Goal: Task Accomplishment & Management: Complete application form

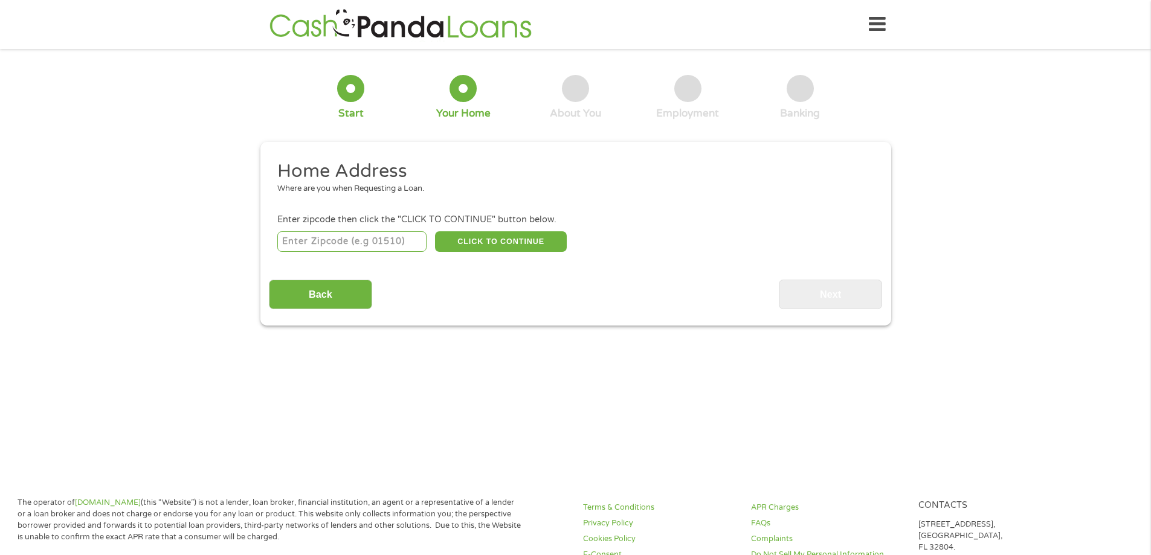
click at [390, 244] on input "number" at bounding box center [351, 241] width 149 height 21
type input "32835"
click at [486, 242] on button "CLICK TO CONTINUE" at bounding box center [501, 241] width 132 height 21
type input "32835"
type input "Orlando"
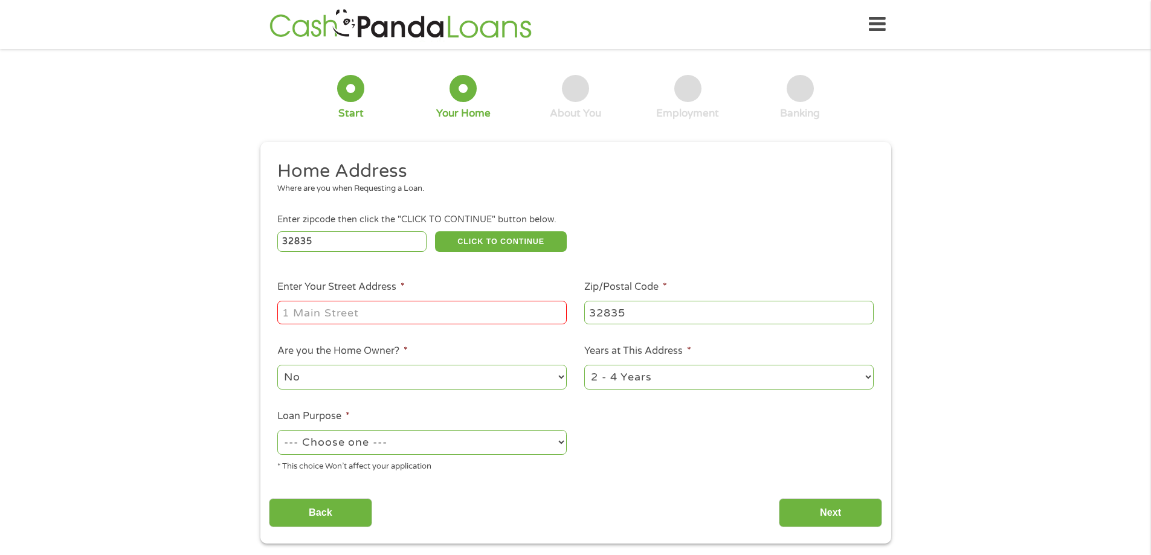
click at [413, 312] on input "Enter Your Street Address *" at bounding box center [421, 312] width 289 height 23
type input "[STREET_ADDRESS] Apt 726"
click at [867, 379] on select "1 Year or less 1 - 2 Years 2 - 4 Years Over 4 Years" at bounding box center [728, 377] width 289 height 25
select select "12months"
click at [584, 365] on select "1 Year or less 1 - 2 Years 2 - 4 Years Over 4 Years" at bounding box center [728, 377] width 289 height 25
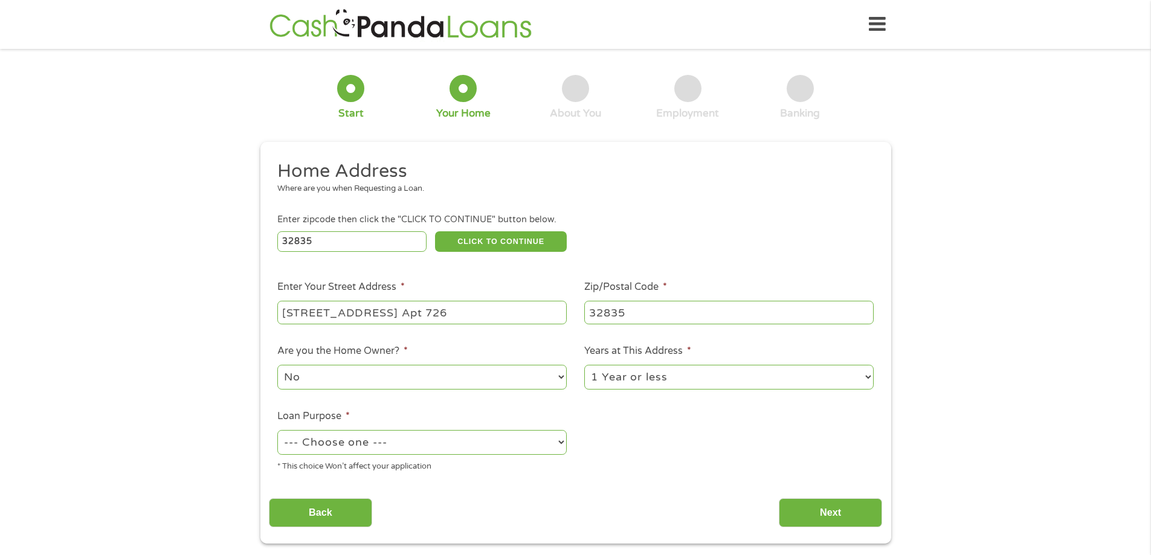
click at [561, 437] on select "--- Choose one --- Pay Bills Debt Consolidation Home Improvement Major Purchase…" at bounding box center [421, 442] width 289 height 25
select select "medicalexpenses"
click at [277, 430] on select "--- Choose one --- Pay Bills Debt Consolidation Home Improvement Major Purchase…" at bounding box center [421, 442] width 289 height 25
click at [830, 509] on input "Next" at bounding box center [829, 513] width 103 height 30
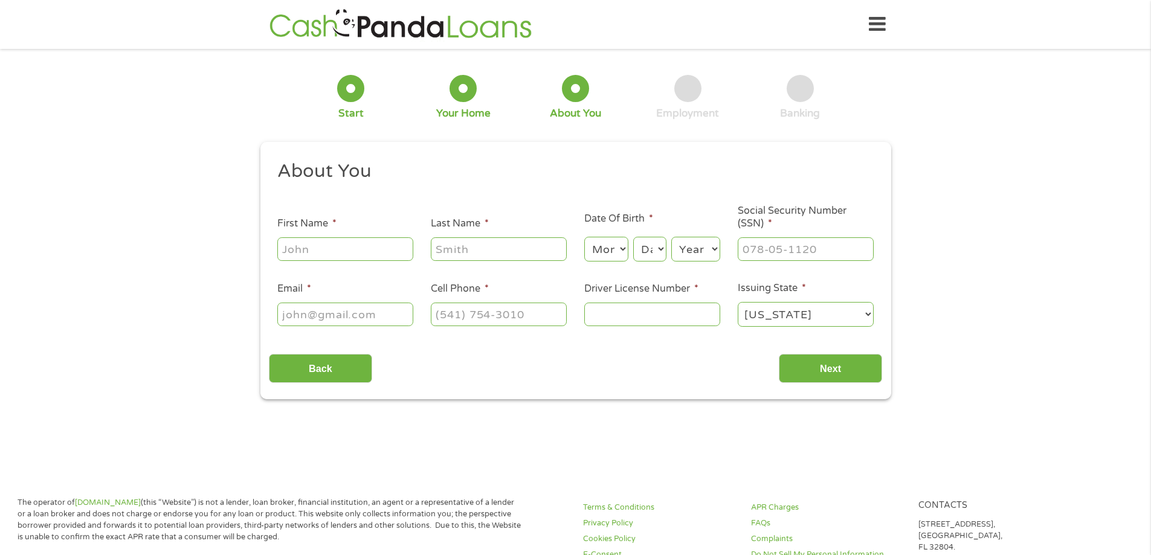
click at [371, 254] on input "First Name *" at bounding box center [345, 248] width 136 height 23
type input "[PERSON_NAME]"
type input "Baiochi"
type input "[EMAIL_ADDRESS][DOMAIN_NAME]"
type input "[PHONE_NUMBER]"
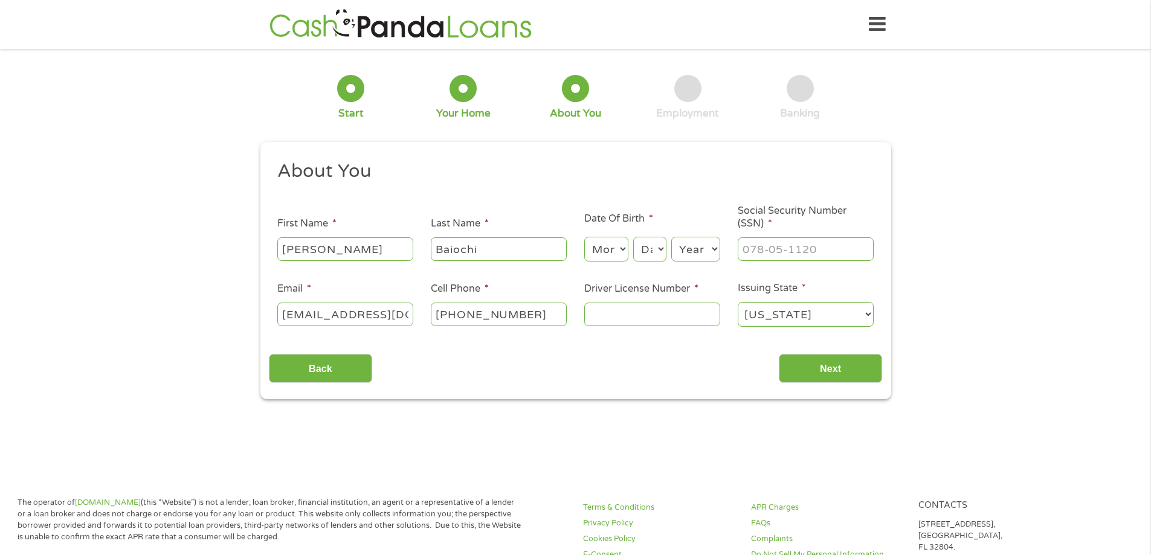
click at [624, 246] on select "Month 1 2 3 4 5 6 7 8 9 10 11 12" at bounding box center [606, 249] width 44 height 25
select select "11"
click at [584, 237] on select "Month 1 2 3 4 5 6 7 8 9 10 11 12" at bounding box center [606, 249] width 44 height 25
click at [658, 245] on select "Day 1 2 3 4 5 6 7 8 9 10 11 12 13 14 15 16 17 18 19 20 21 22 23 24 25 26 27 28 …" at bounding box center [649, 249] width 33 height 25
select select "4"
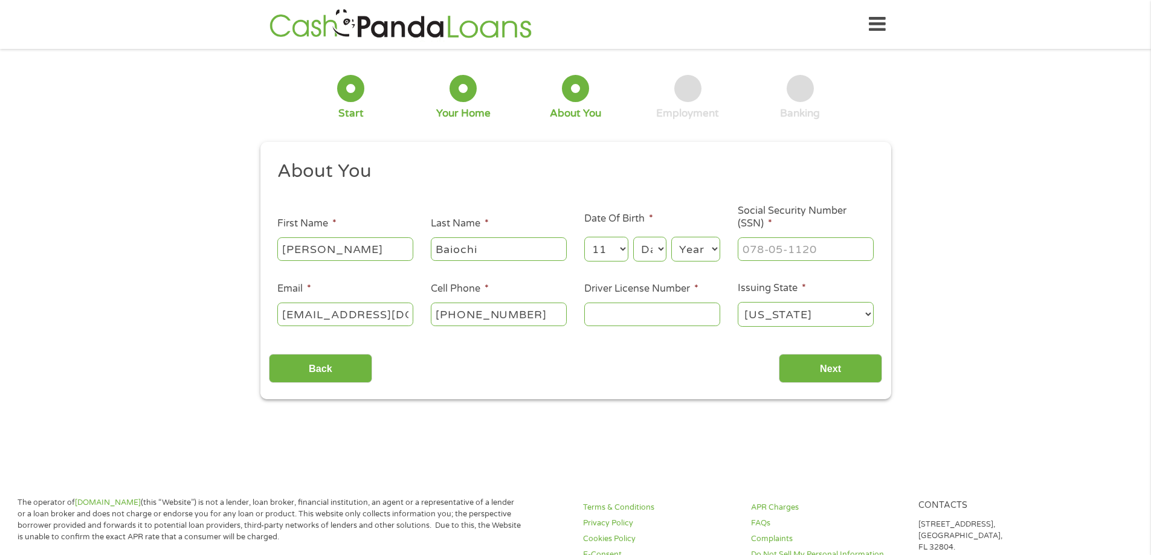
click at [633, 237] on select "Day 1 2 3 4 5 6 7 8 9 10 11 12 13 14 15 16 17 18 19 20 21 22 23 24 25 26 27 28 …" at bounding box center [649, 249] width 33 height 25
click at [714, 248] on select "Year [DATE] 2006 2005 2004 2003 2002 2001 2000 1999 1998 1997 1996 1995 1994 19…" at bounding box center [695, 249] width 49 height 25
select select "1973"
click at [671, 237] on select "Year [DATE] 2006 2005 2004 2003 2002 2001 2000 1999 1998 1997 1996 1995 1994 19…" at bounding box center [695, 249] width 49 height 25
click at [829, 251] on input "___-__-____" at bounding box center [805, 248] width 136 height 23
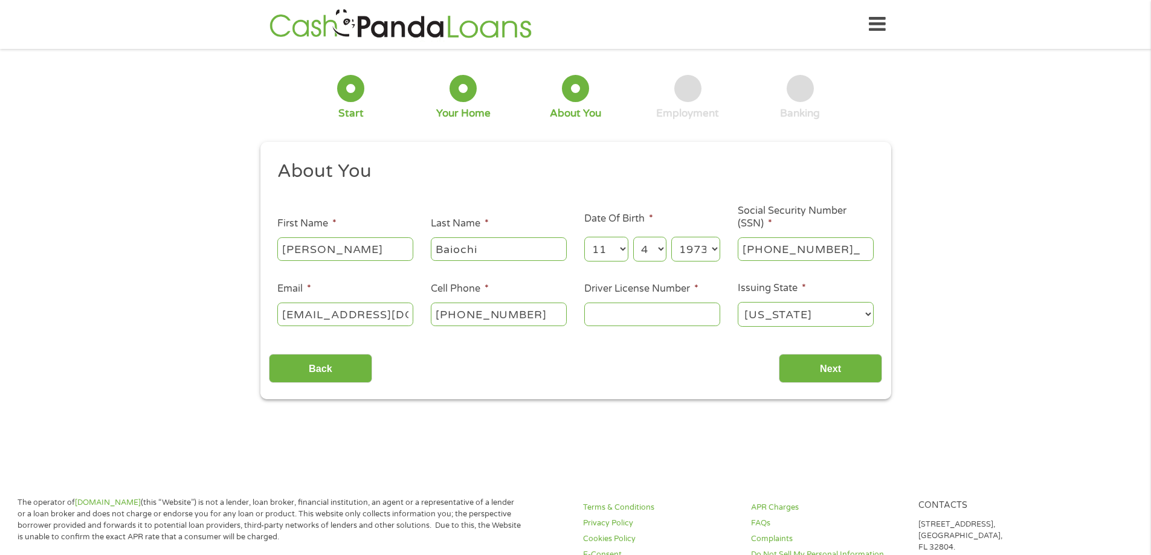
type input "033-84-0731"
click at [556, 316] on input "[PHONE_NUMBER]" at bounding box center [499, 314] width 136 height 23
type input "[PHONE_NUMBER]"
click at [614, 321] on input "Driver License Number *" at bounding box center [652, 314] width 136 height 23
click at [615, 322] on input "Driver License Number *" at bounding box center [652, 314] width 136 height 23
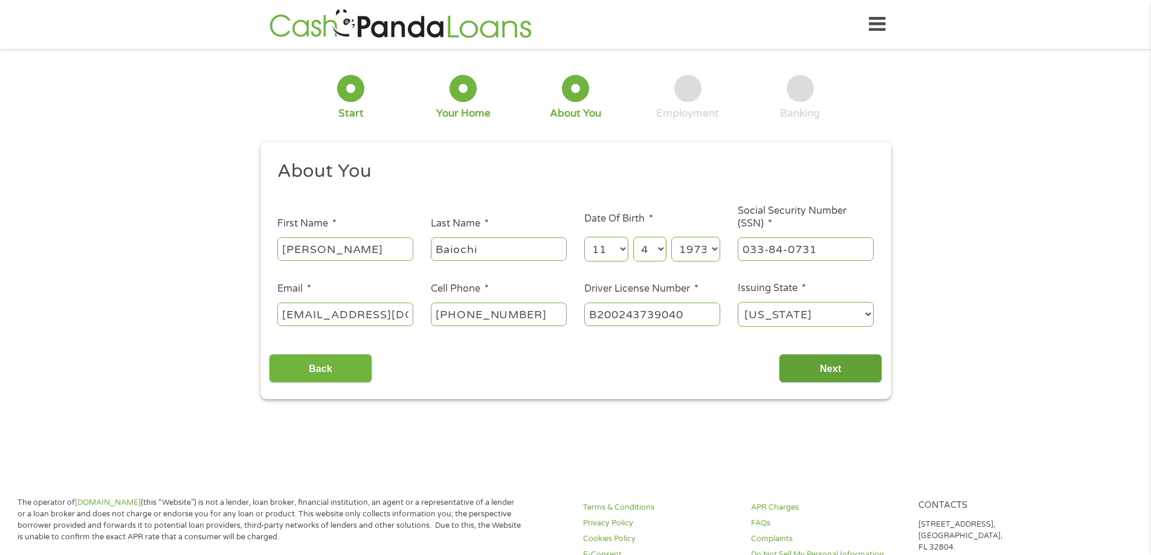
type input "B200243739040"
click at [847, 366] on input "Next" at bounding box center [829, 369] width 103 height 30
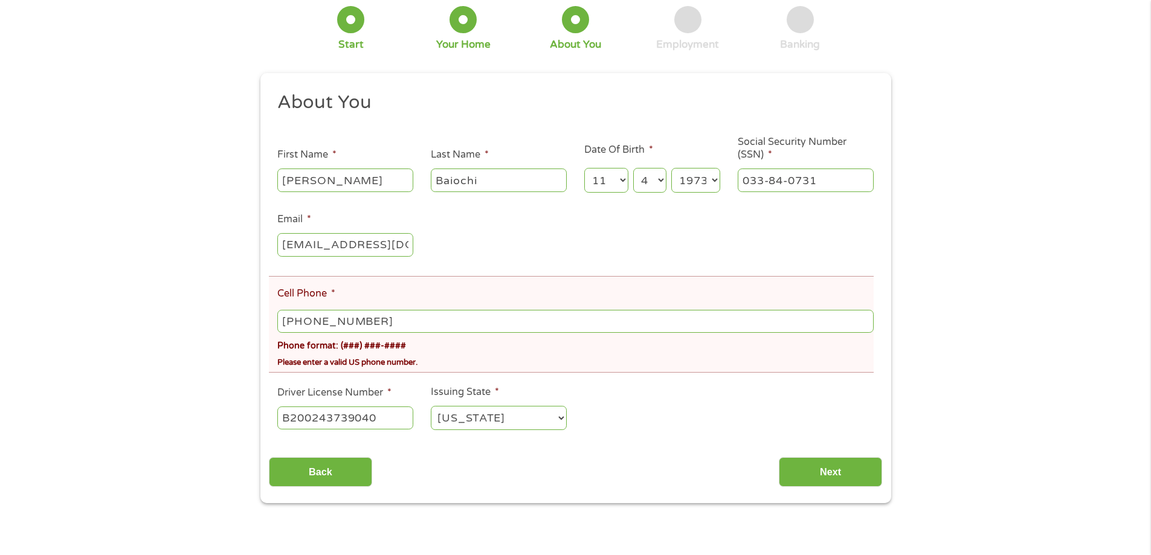
scroll to position [121, 0]
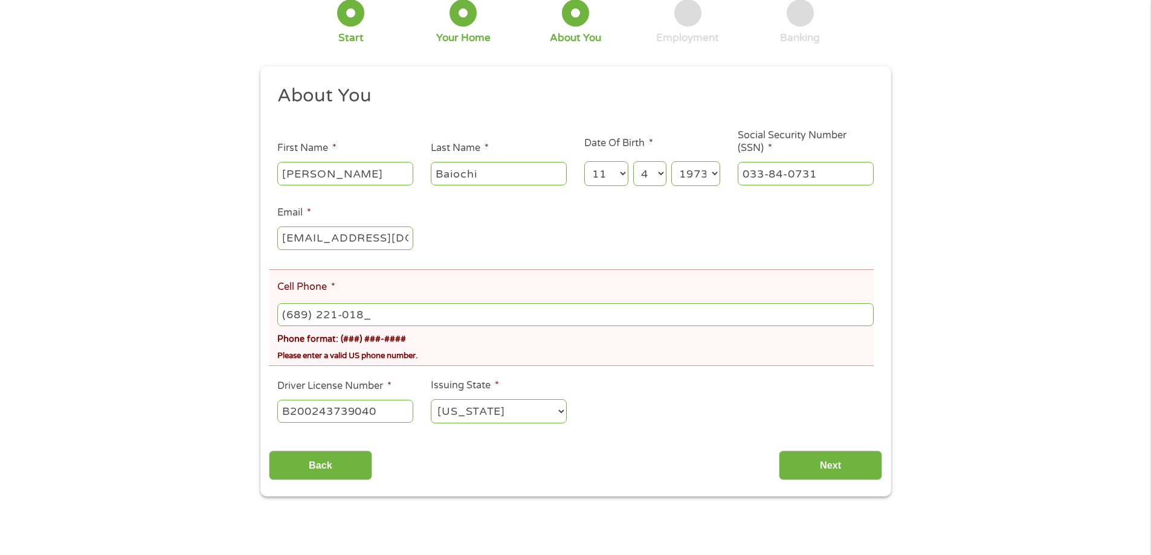
type input "[PHONE_NUMBER]"
click at [574, 355] on div "Please enter a valid US phone number." at bounding box center [574, 353] width 595 height 16
click at [840, 473] on input "Next" at bounding box center [829, 466] width 103 height 30
click at [312, 358] on div "Please enter a valid US phone number." at bounding box center [574, 353] width 595 height 16
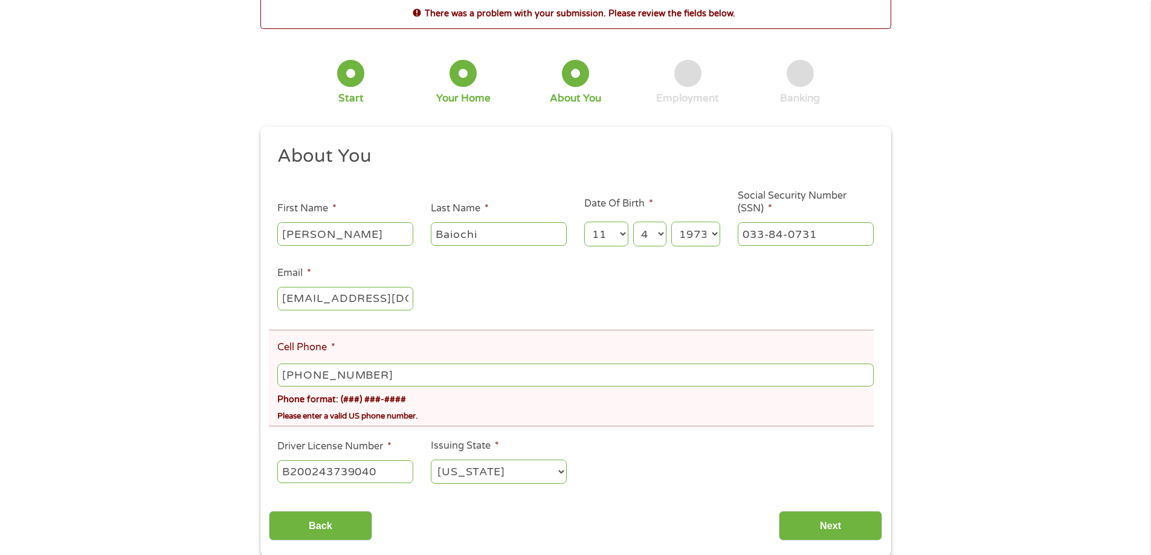
click at [306, 373] on input "[PHONE_NUMBER]" at bounding box center [574, 375] width 595 height 23
type input "[PHONE_NUMBER]"
click at [838, 525] on input "Next" at bounding box center [829, 526] width 103 height 30
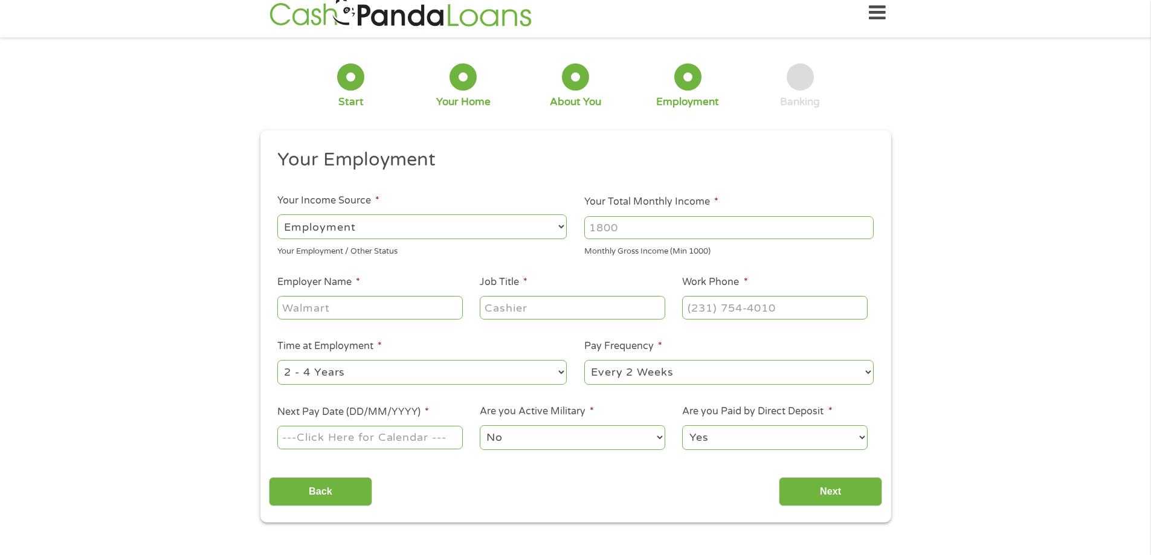
scroll to position [0, 0]
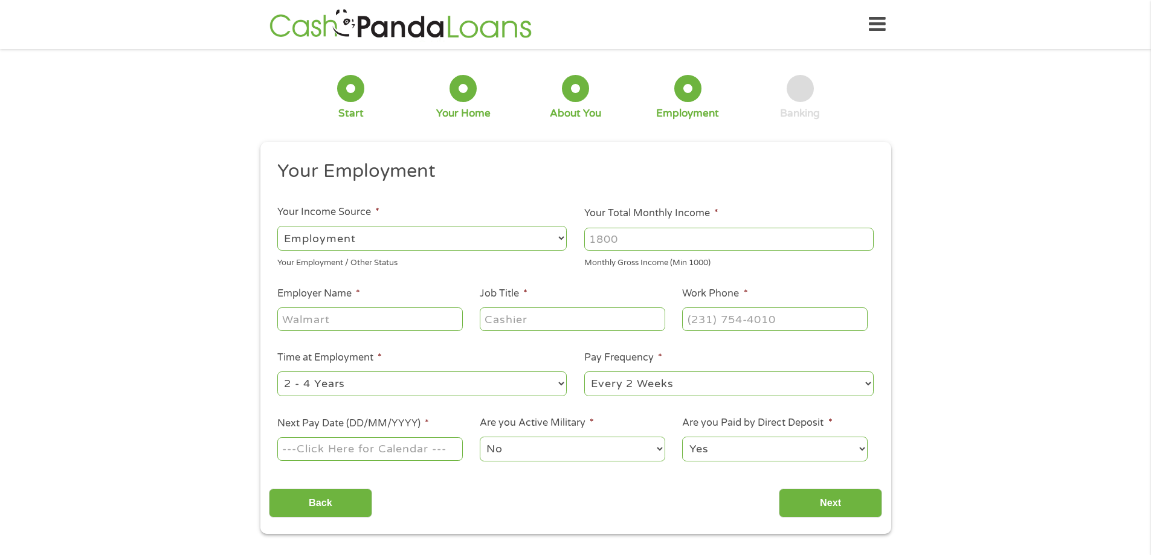
click at [560, 237] on select "--- Choose one --- Employment [DEMOGRAPHIC_DATA] Benefits" at bounding box center [421, 238] width 289 height 25
drag, startPoint x: 646, startPoint y: 233, endPoint x: 608, endPoint y: 231, distance: 38.7
click at [608, 231] on input "Your Total Monthly Income *" at bounding box center [728, 239] width 289 height 23
type input "3200"
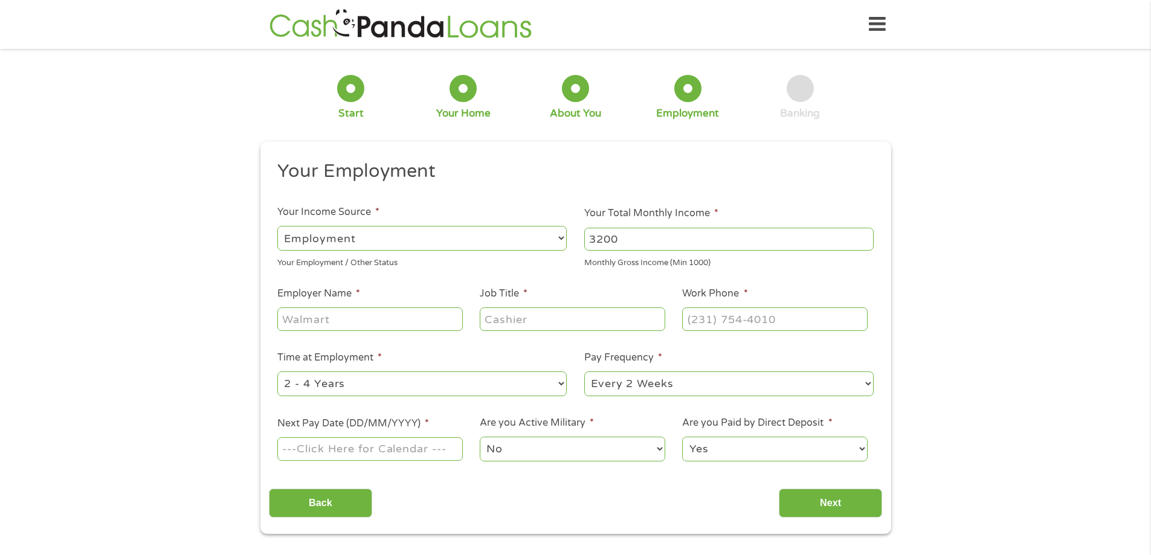
click at [351, 321] on input "Employer Name *" at bounding box center [369, 318] width 185 height 23
type input "[GEOGRAPHIC_DATA]"
type input "Registrar"
click at [696, 316] on input "(___) ___-____" at bounding box center [774, 318] width 185 height 23
type input "[PHONE_NUMBER]"
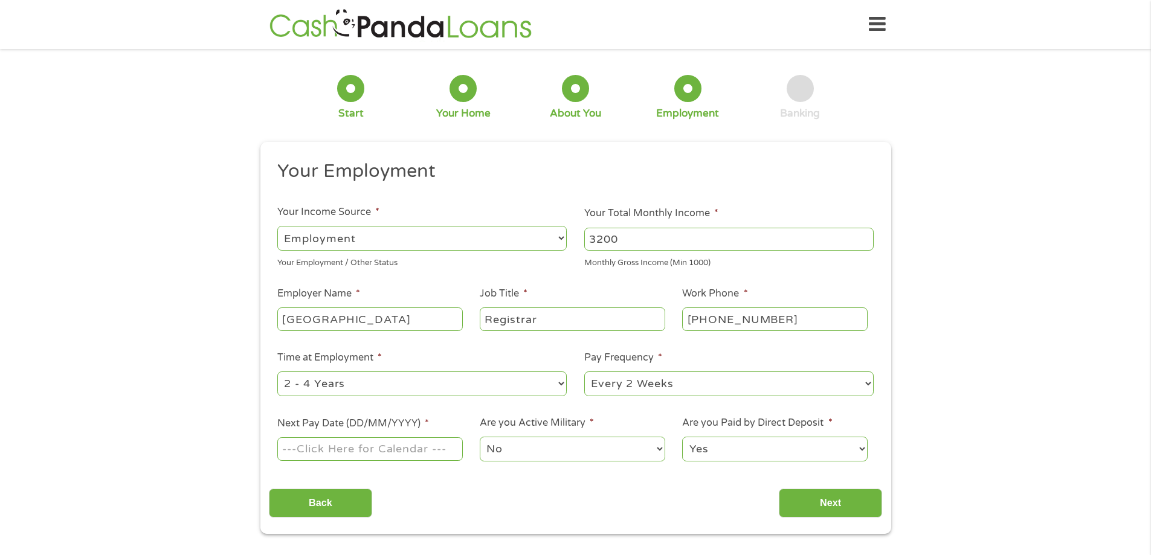
click at [562, 384] on select "--- Choose one --- 1 Year or less 1 - 2 Years 2 - 4 Years Over 4 Years" at bounding box center [421, 383] width 289 height 25
select select "24months"
click at [277, 371] on select "--- Choose one --- 1 Year or less 1 - 2 Years 2 - 4 Years Over 4 Years" at bounding box center [421, 383] width 289 height 25
click at [444, 447] on input "Next Pay Date (DD/MM/YYYY) *" at bounding box center [369, 448] width 185 height 23
type input "[DATE]"
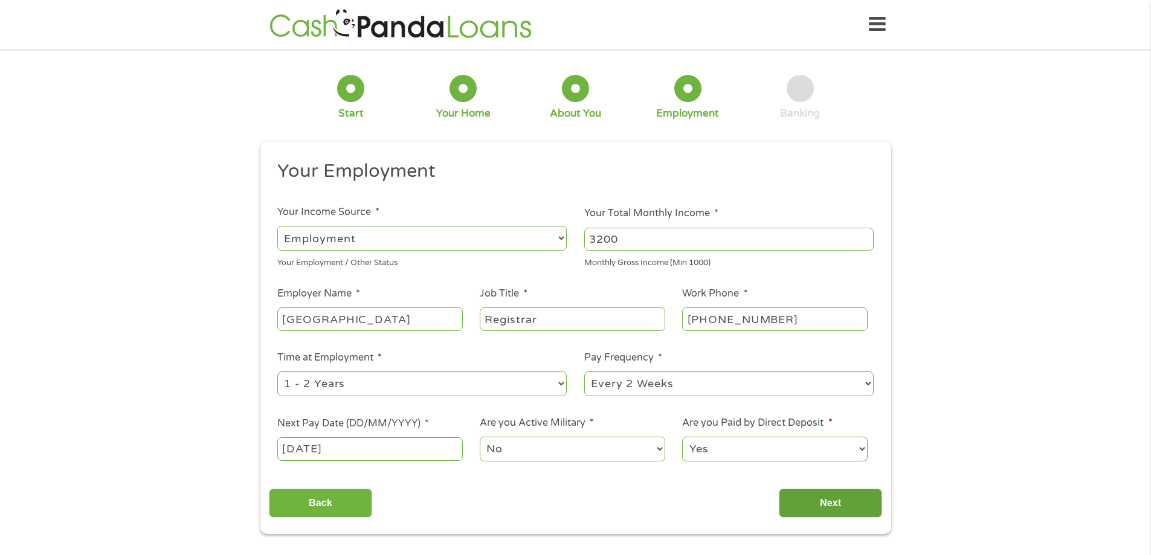
click at [832, 506] on input "Next" at bounding box center [829, 504] width 103 height 30
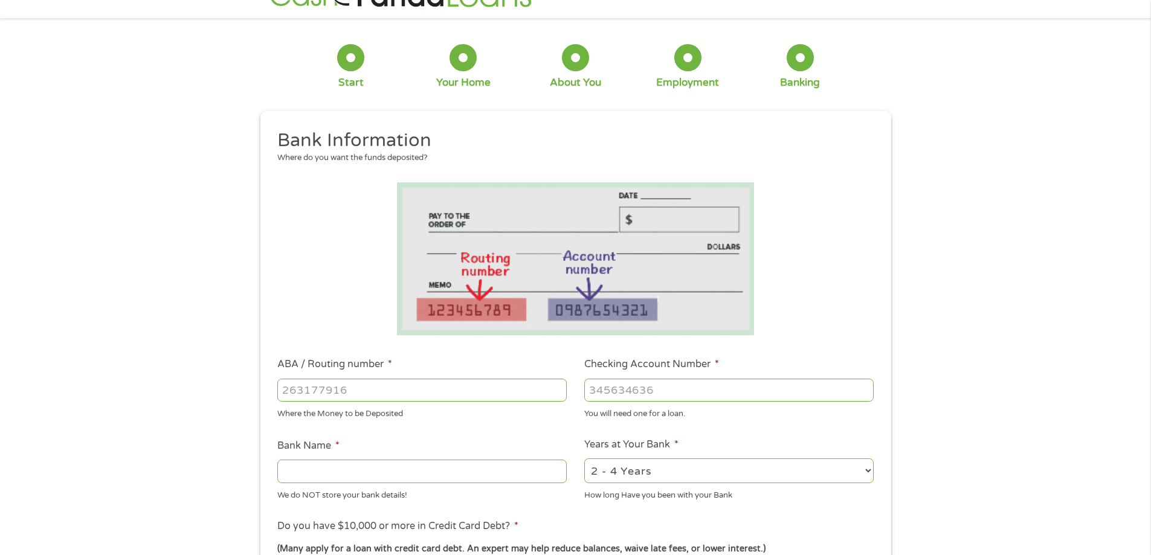
scroll to position [60, 0]
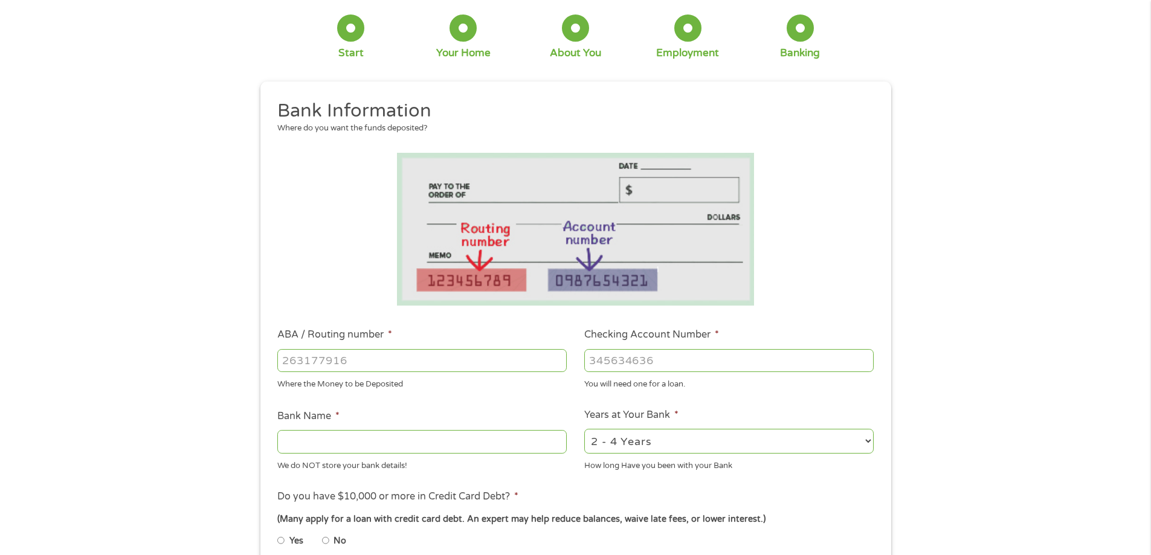
click at [387, 359] on input "ABA / Routing number *" at bounding box center [421, 360] width 289 height 23
type input "031101279"
type input "THE BANCORP BANK"
type input "031101279"
click at [613, 362] on input "Checking Account Number *" at bounding box center [728, 360] width 289 height 23
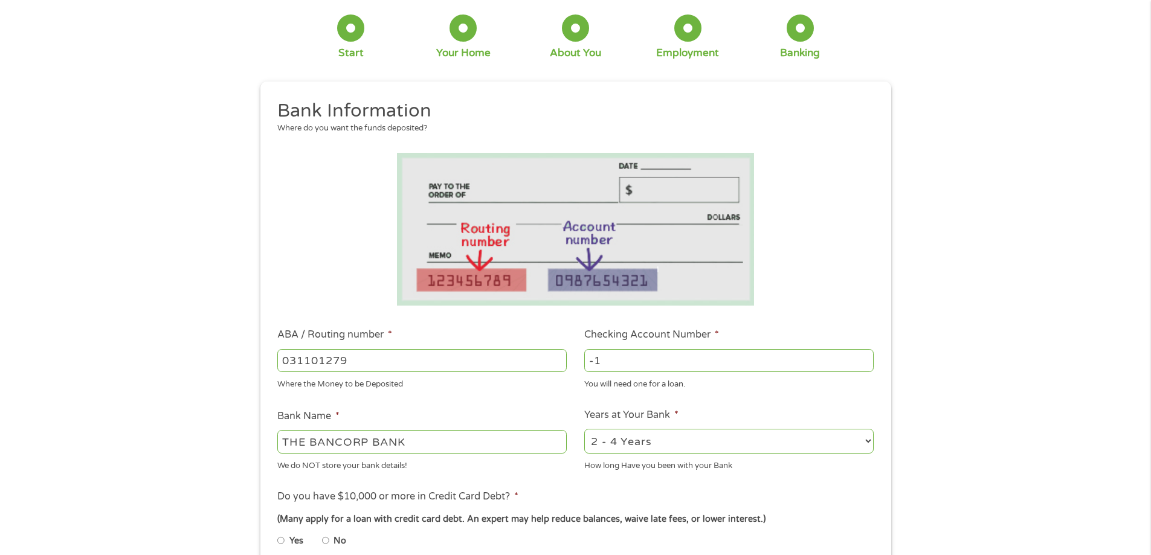
click at [863, 365] on input "-1" at bounding box center [728, 360] width 289 height 23
type input "0"
click at [863, 355] on input "0" at bounding box center [728, 360] width 289 height 23
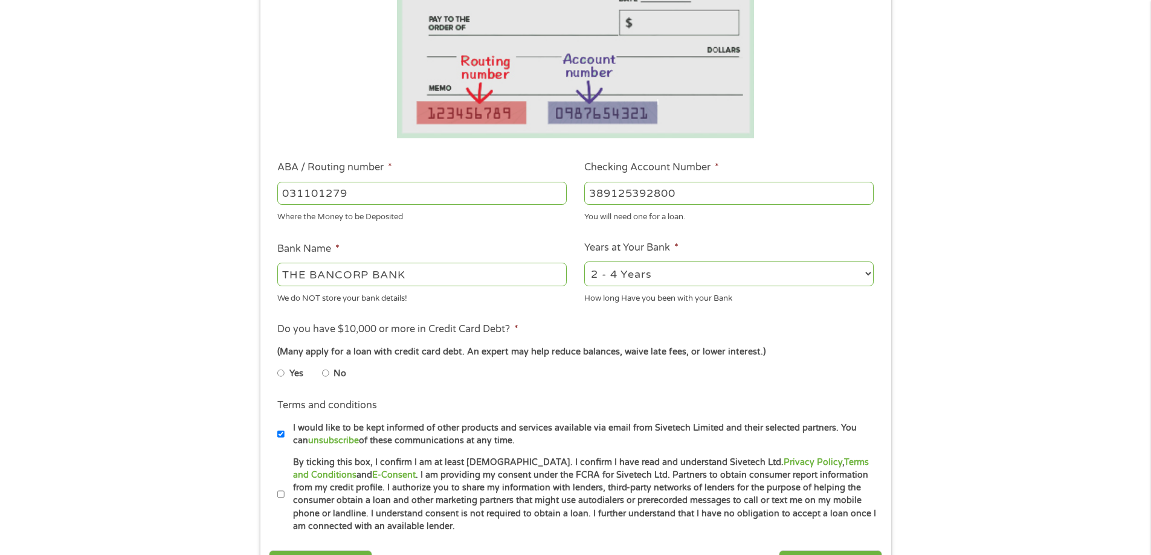
scroll to position [242, 0]
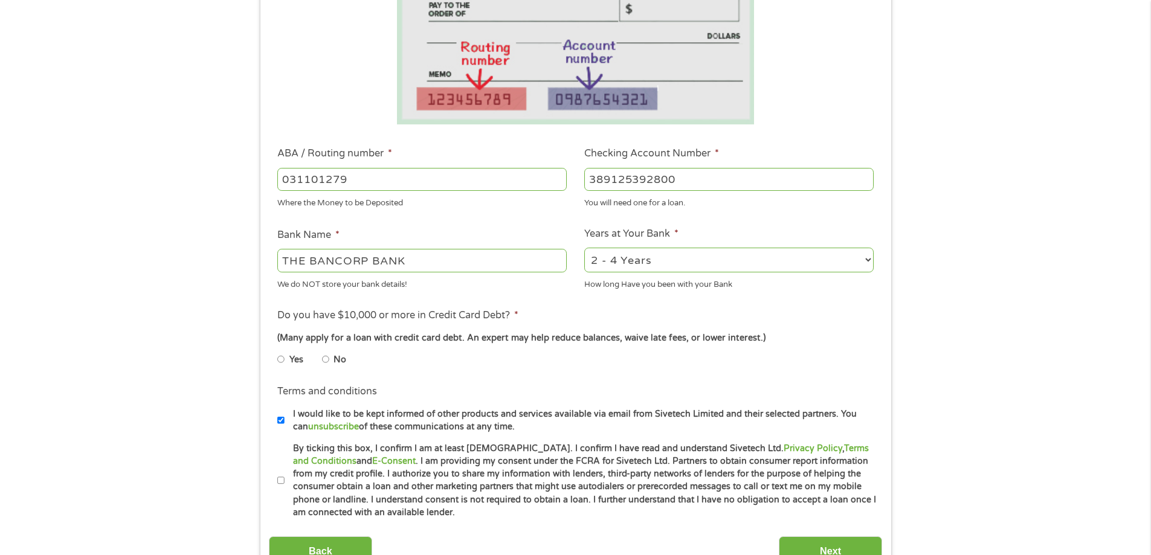
type input "389125392800"
click at [870, 259] on select "2 - 4 Years 6 - 12 Months 1 - 2 Years Over 4 Years" at bounding box center [728, 260] width 289 height 25
select select "60months"
click at [584, 248] on select "2 - 4 Years 6 - 12 Months 1 - 2 Years Over 4 Years" at bounding box center [728, 260] width 289 height 25
click at [326, 359] on input "No" at bounding box center [325, 359] width 7 height 19
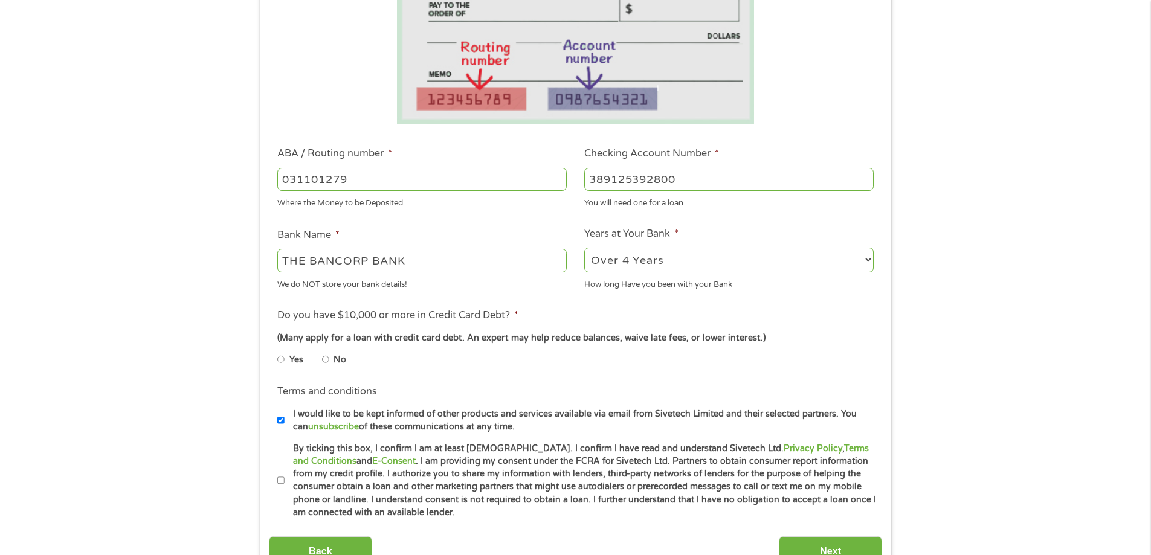
radio input "true"
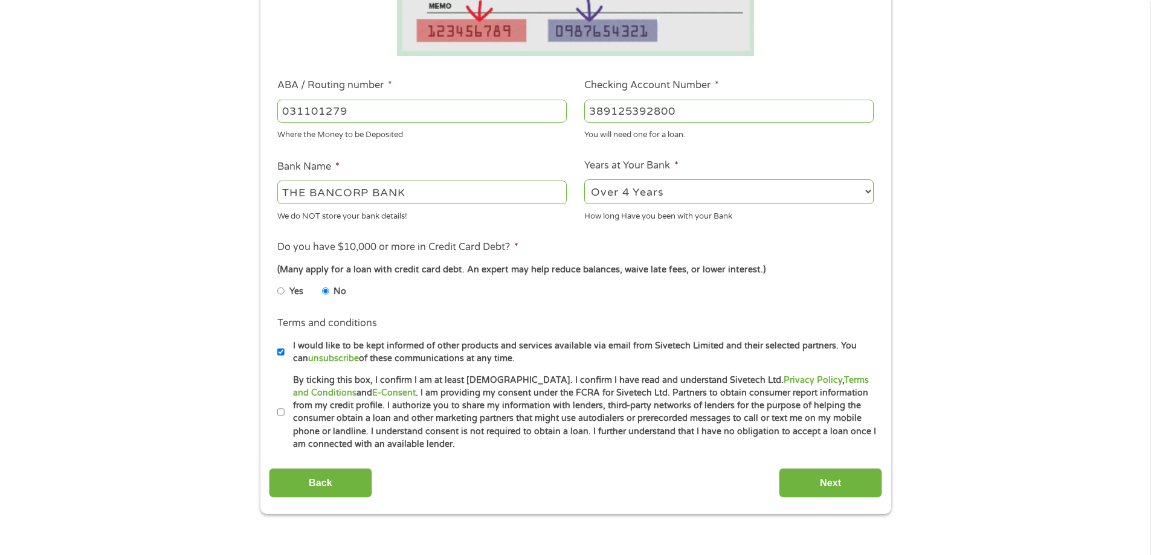
scroll to position [362, 0]
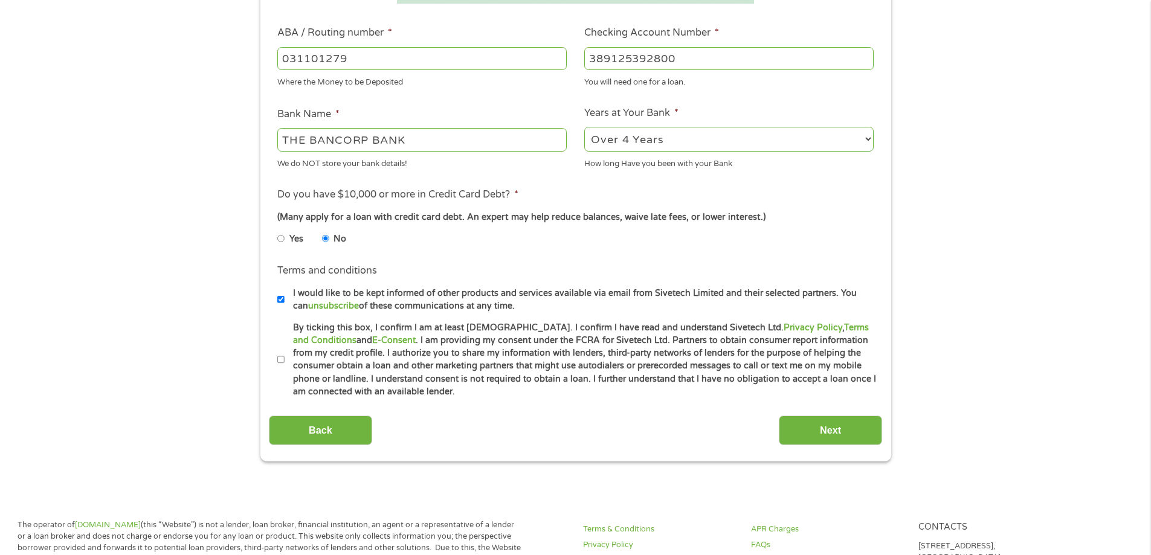
click at [279, 358] on input "By ticking this box, I confirm I am at least [DEMOGRAPHIC_DATA]. I confirm I ha…" at bounding box center [280, 359] width 7 height 19
checkbox input "true"
click at [825, 432] on input "Next" at bounding box center [829, 431] width 103 height 30
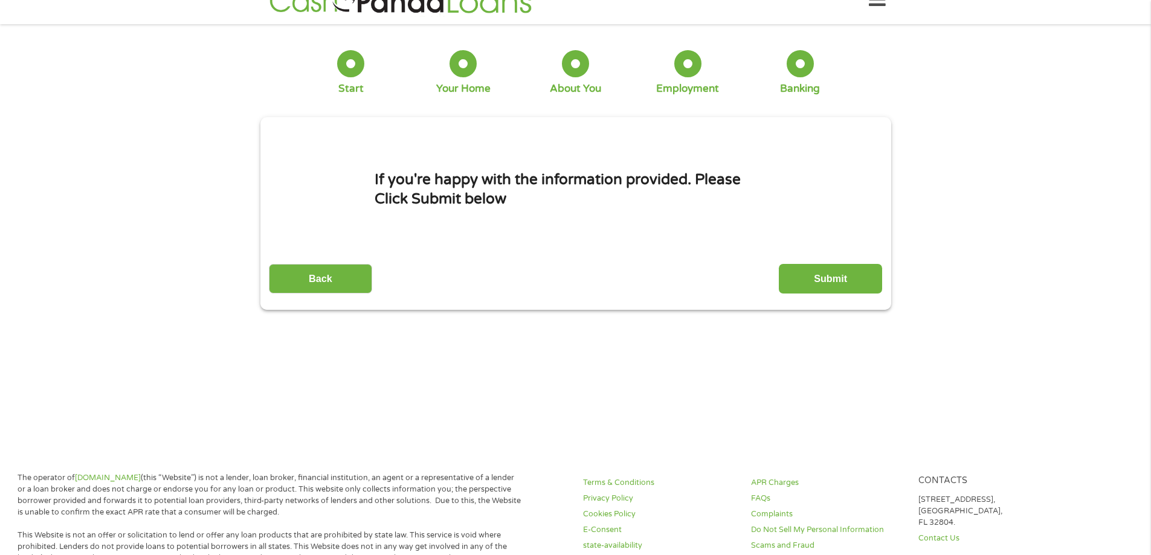
scroll to position [0, 0]
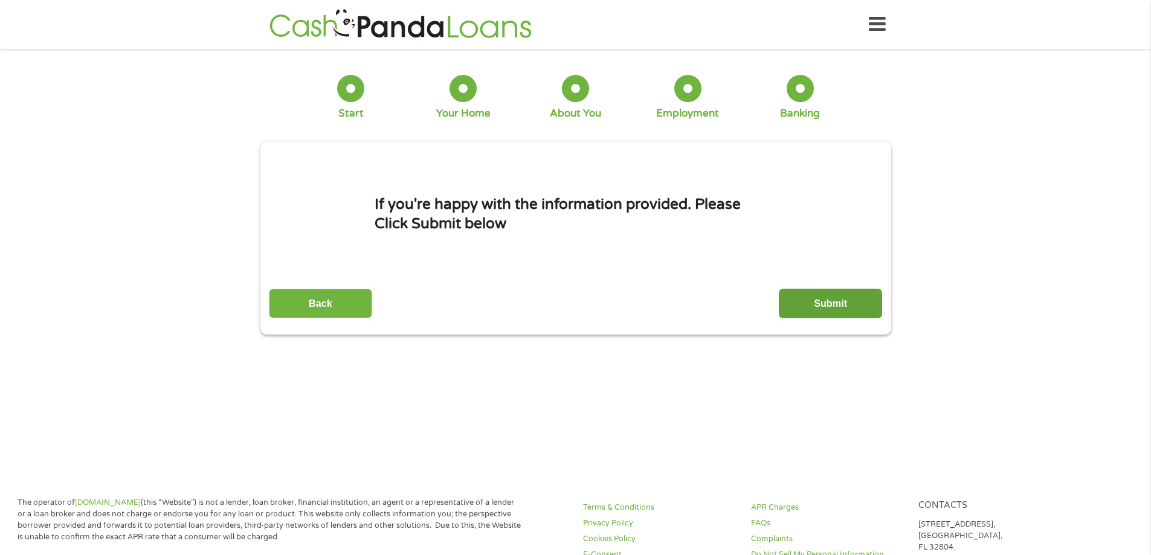
click at [833, 303] on input "Submit" at bounding box center [829, 304] width 103 height 30
